Goal: Task Accomplishment & Management: Use online tool/utility

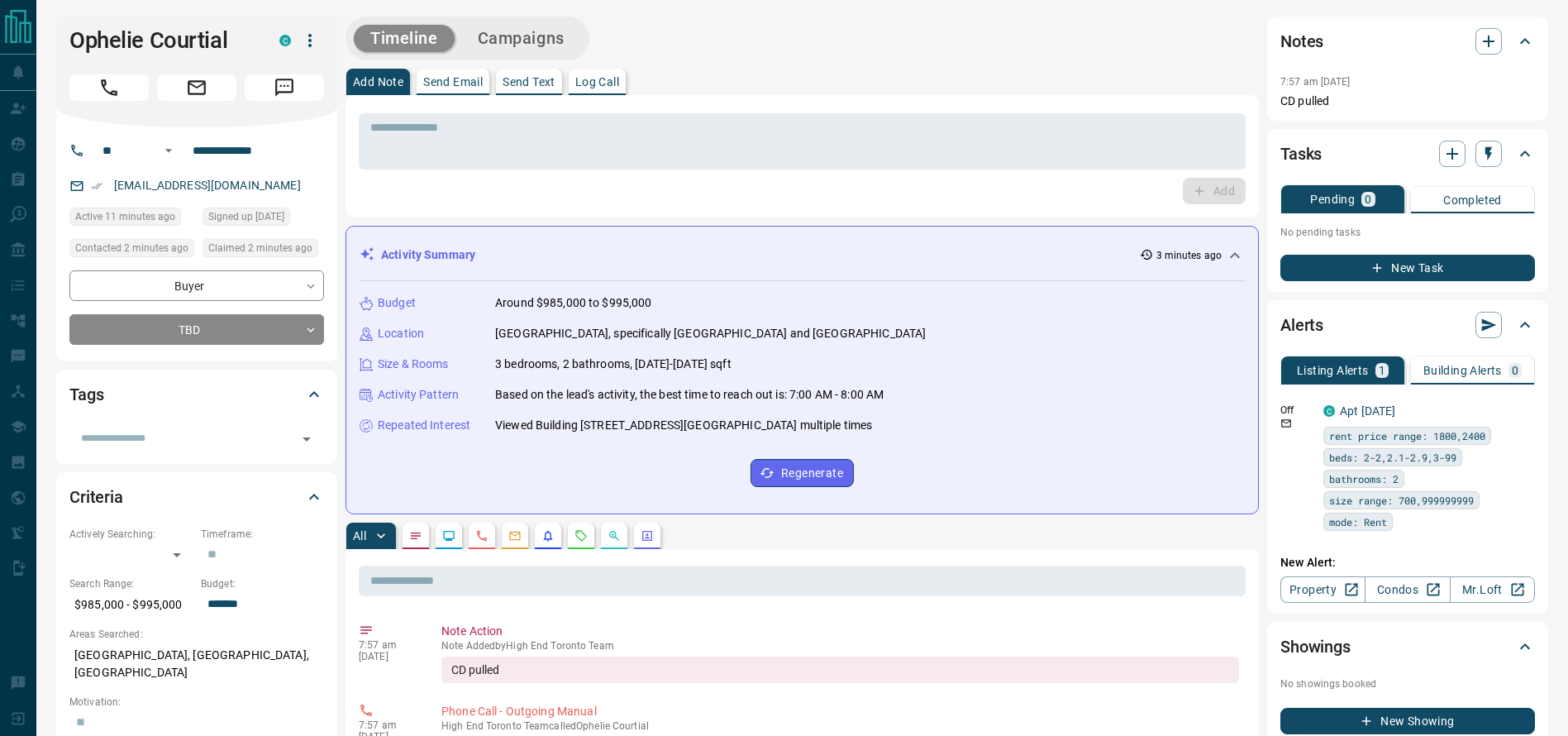
click at [117, 65] on div "Ophelie Courtial C" at bounding box center [197, 71] width 281 height 110
click at [106, 49] on h1 "Ophelie Courtial" at bounding box center [162, 40] width 186 height 27
click at [105, 77] on icon "Call" at bounding box center [109, 87] width 21 height 21
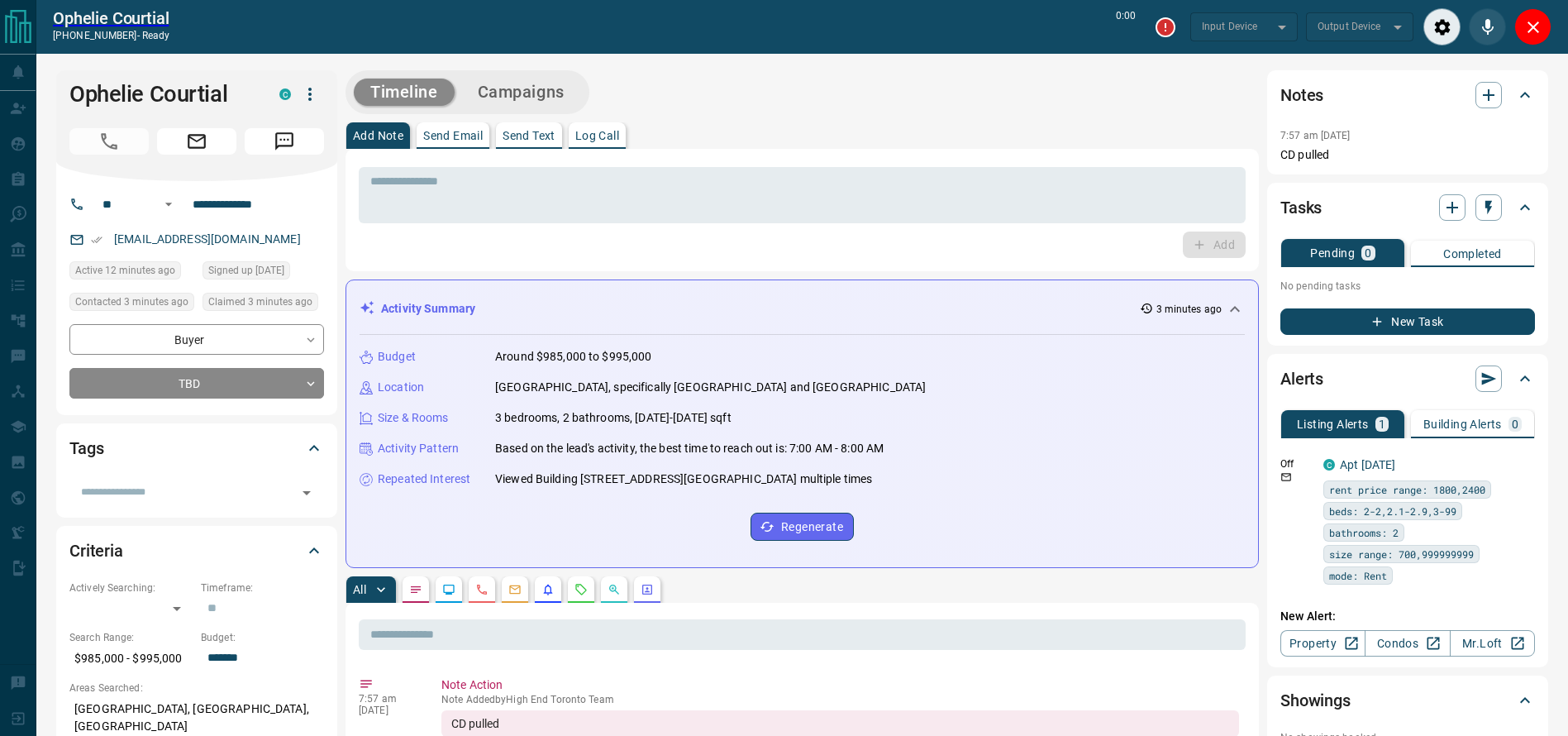
type input "*******"
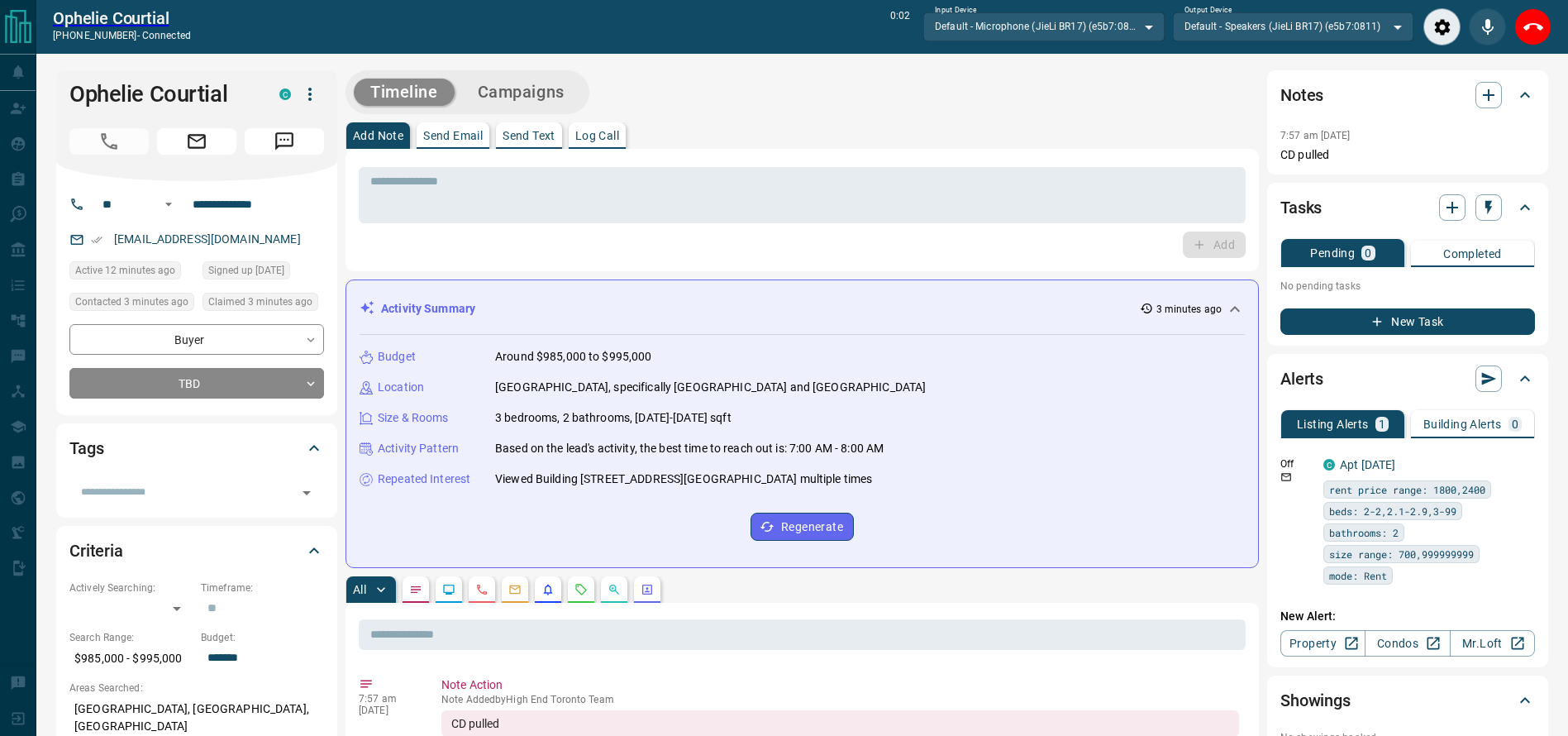
click at [828, 109] on div "Timeline Campaigns" at bounding box center [802, 92] width 913 height 44
click at [1544, 29] on button "End Call" at bounding box center [1533, 27] width 37 height 37
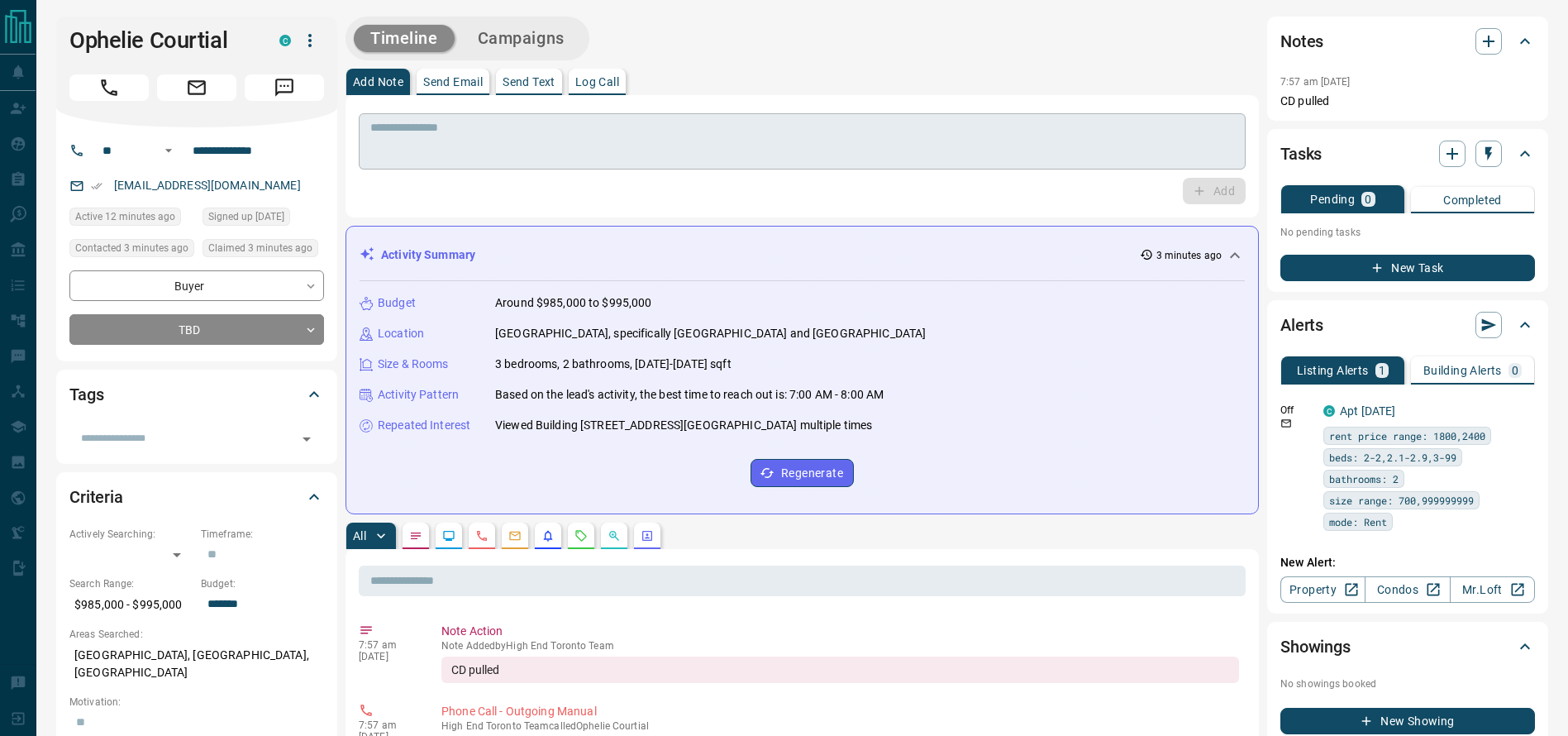
click at [790, 155] on textarea at bounding box center [802, 141] width 864 height 42
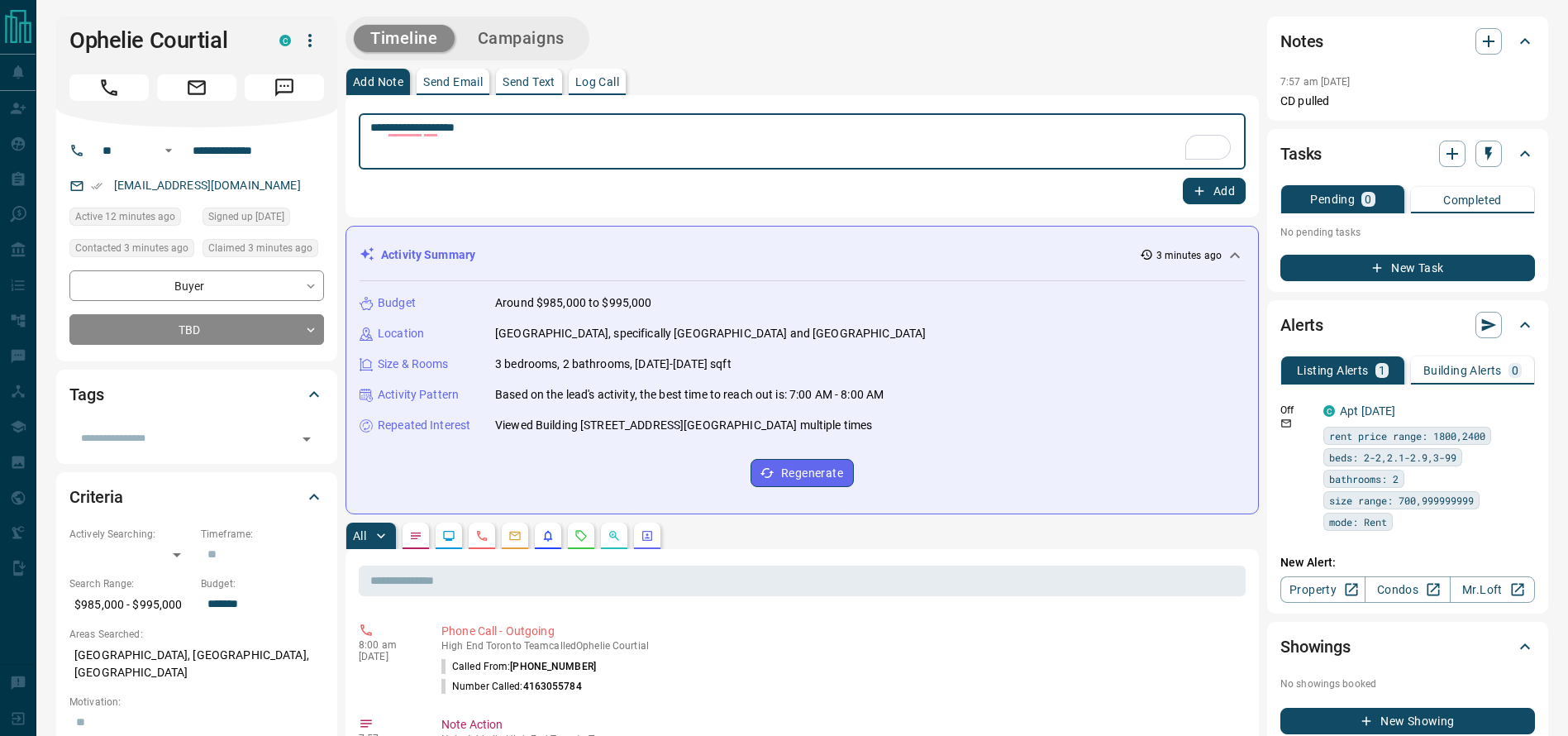
type textarea "**********"
click at [1235, 182] on button "Add" at bounding box center [1215, 191] width 63 height 27
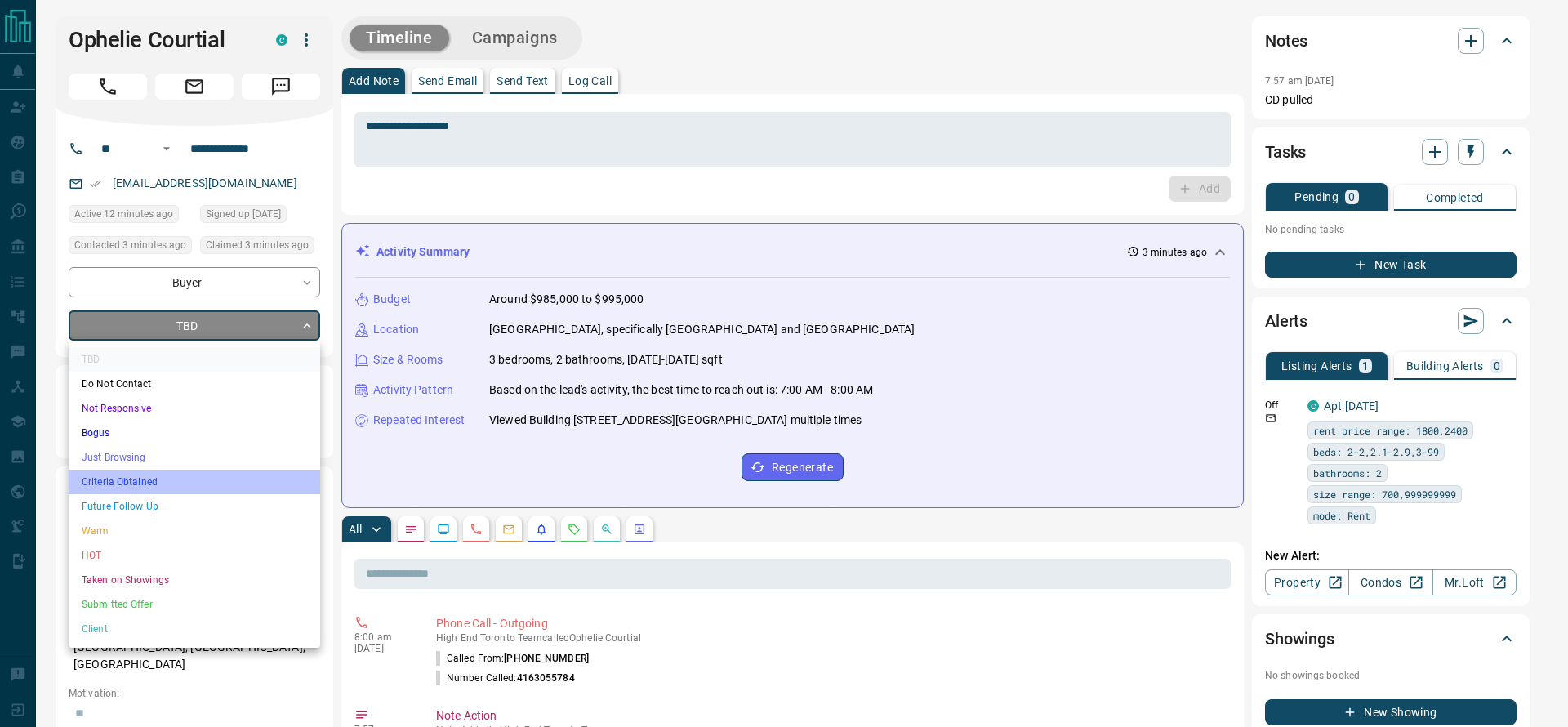
click at [127, 475] on li "Criteria Obtained" at bounding box center [194, 481] width 251 height 25
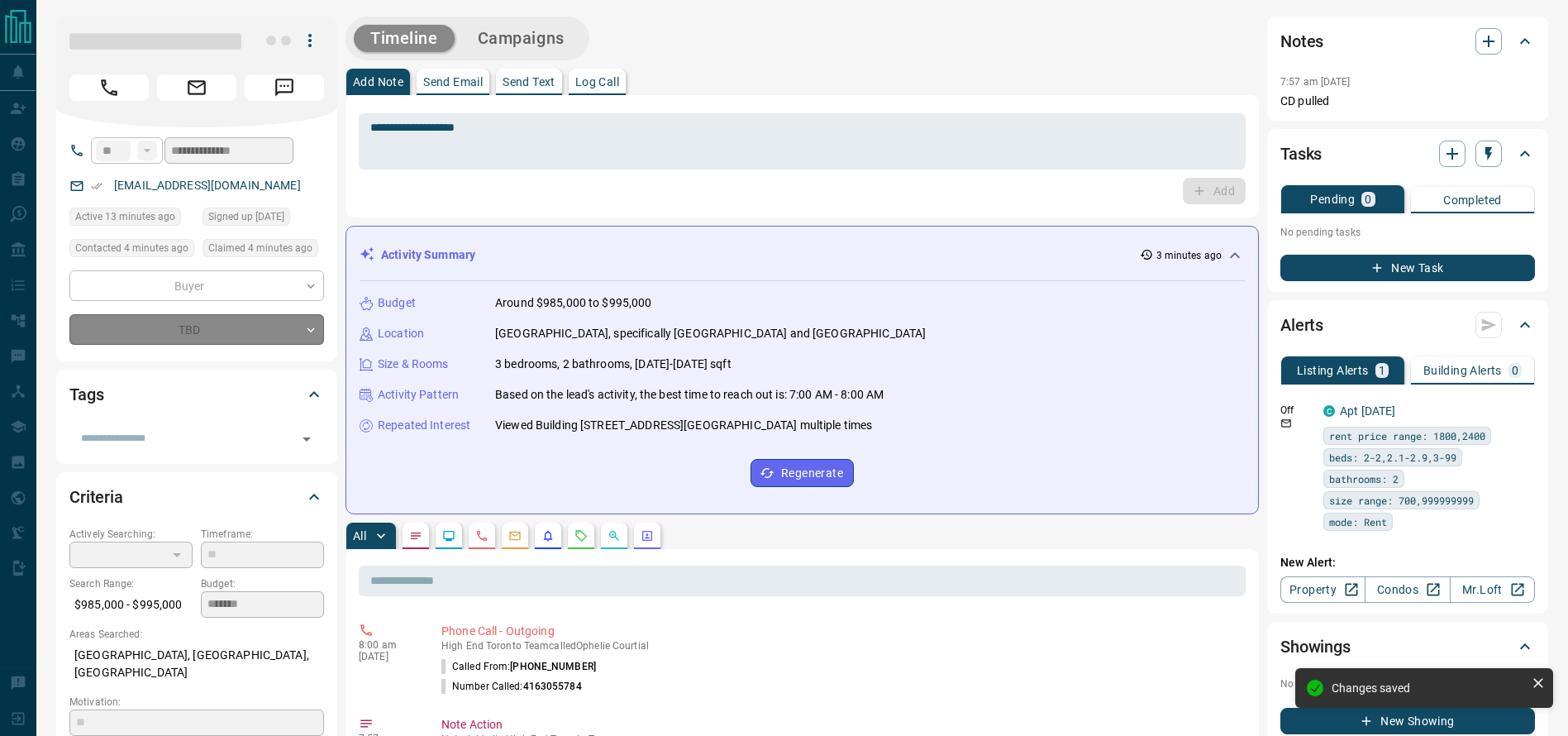
type input "*"
